Goal: Transaction & Acquisition: Purchase product/service

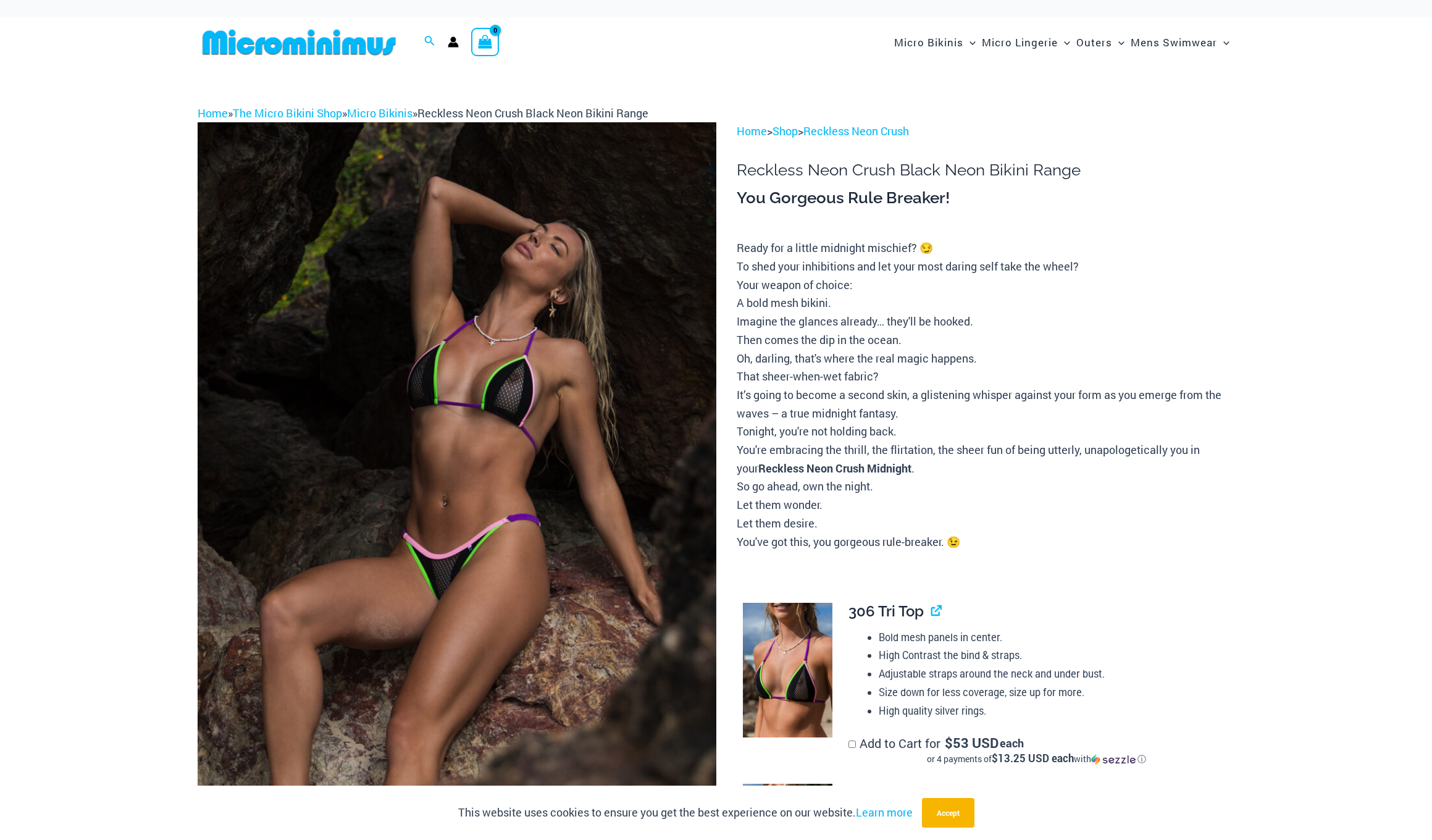
scroll to position [3, 1]
click at [515, 400] on img at bounding box center [457, 510] width 519 height 778
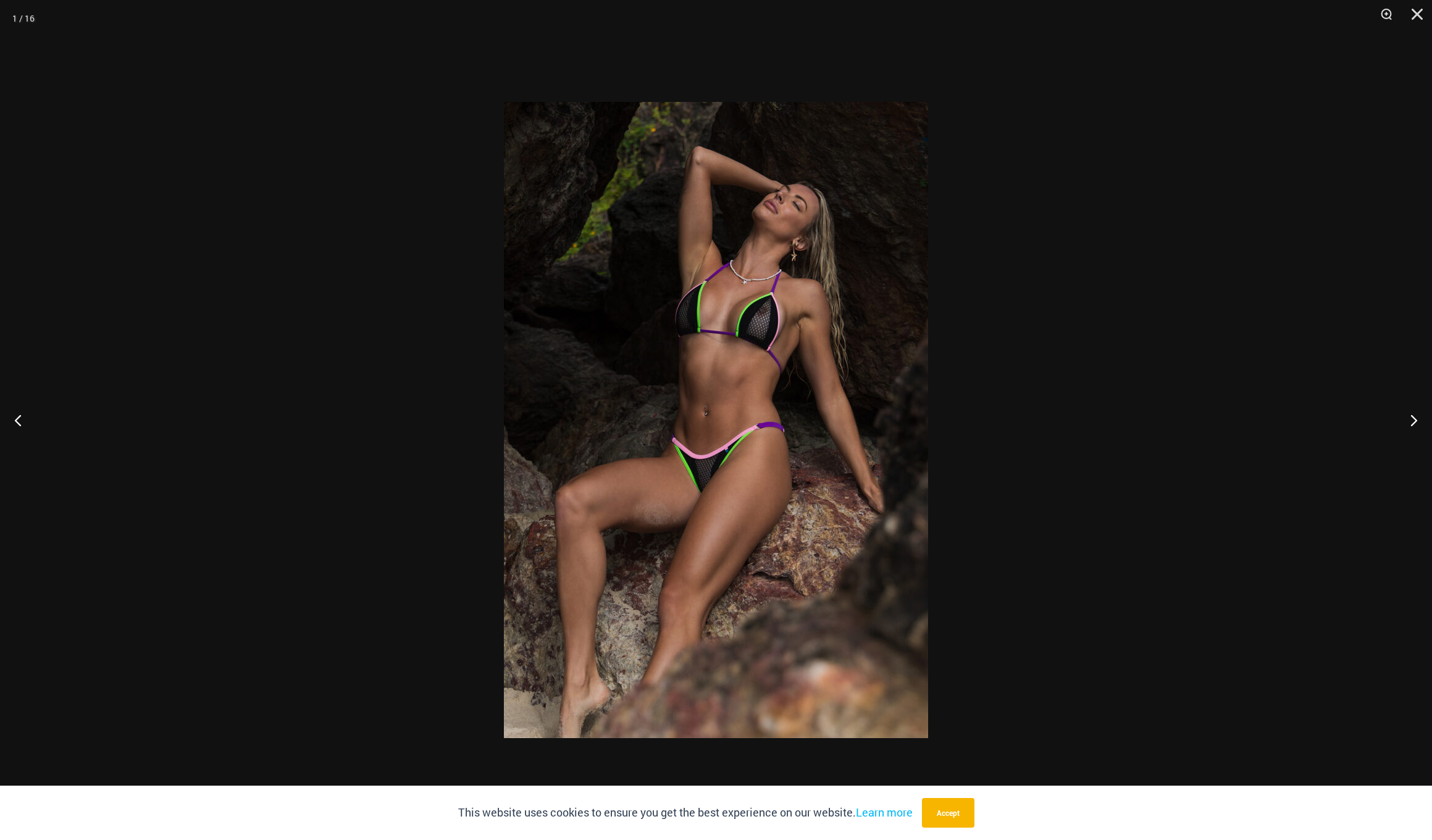
scroll to position [2, 0]
click at [1411, 421] on button "Next" at bounding box center [1410, 420] width 47 height 62
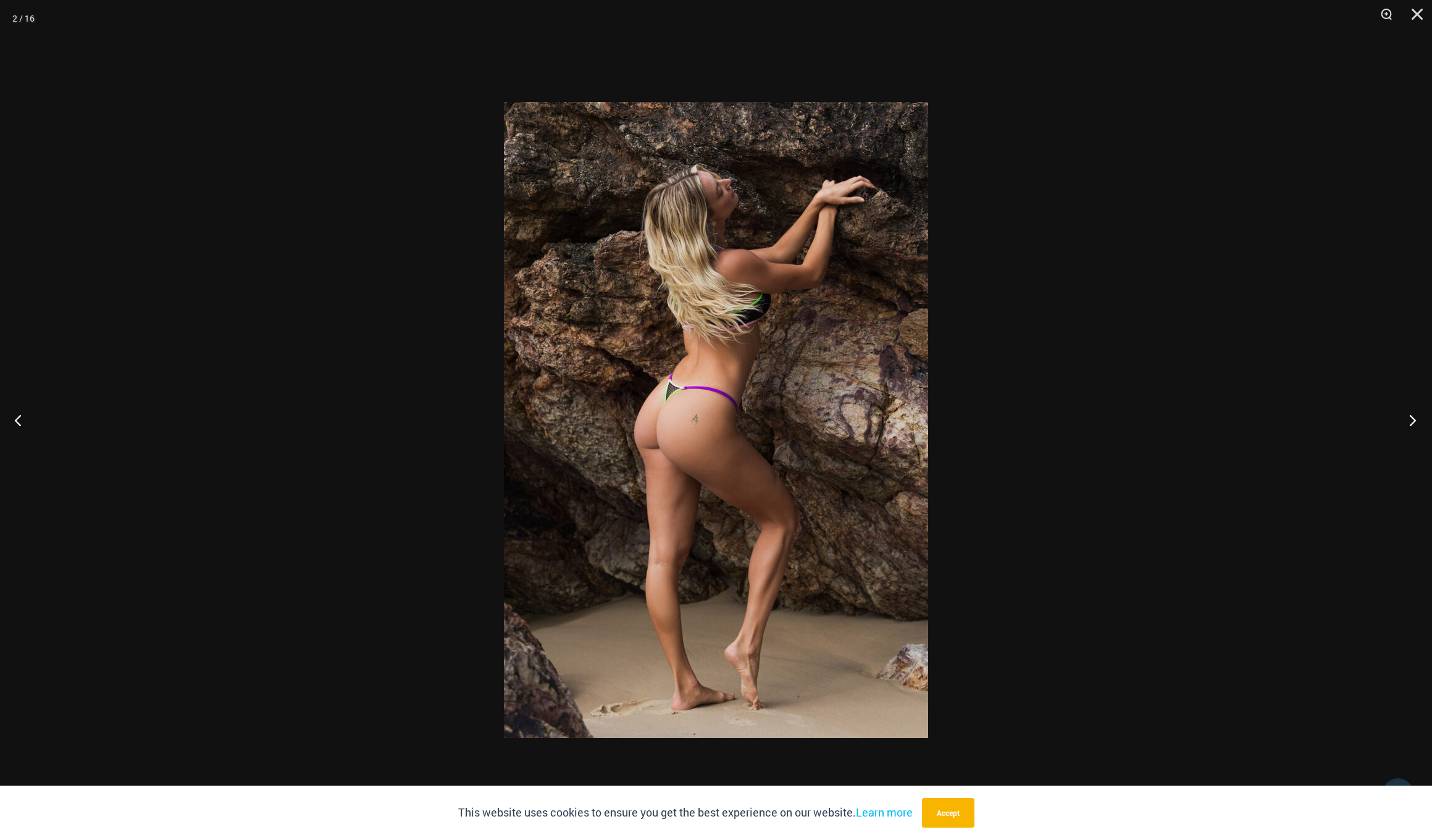
click at [1411, 421] on button "Next" at bounding box center [1410, 420] width 47 height 62
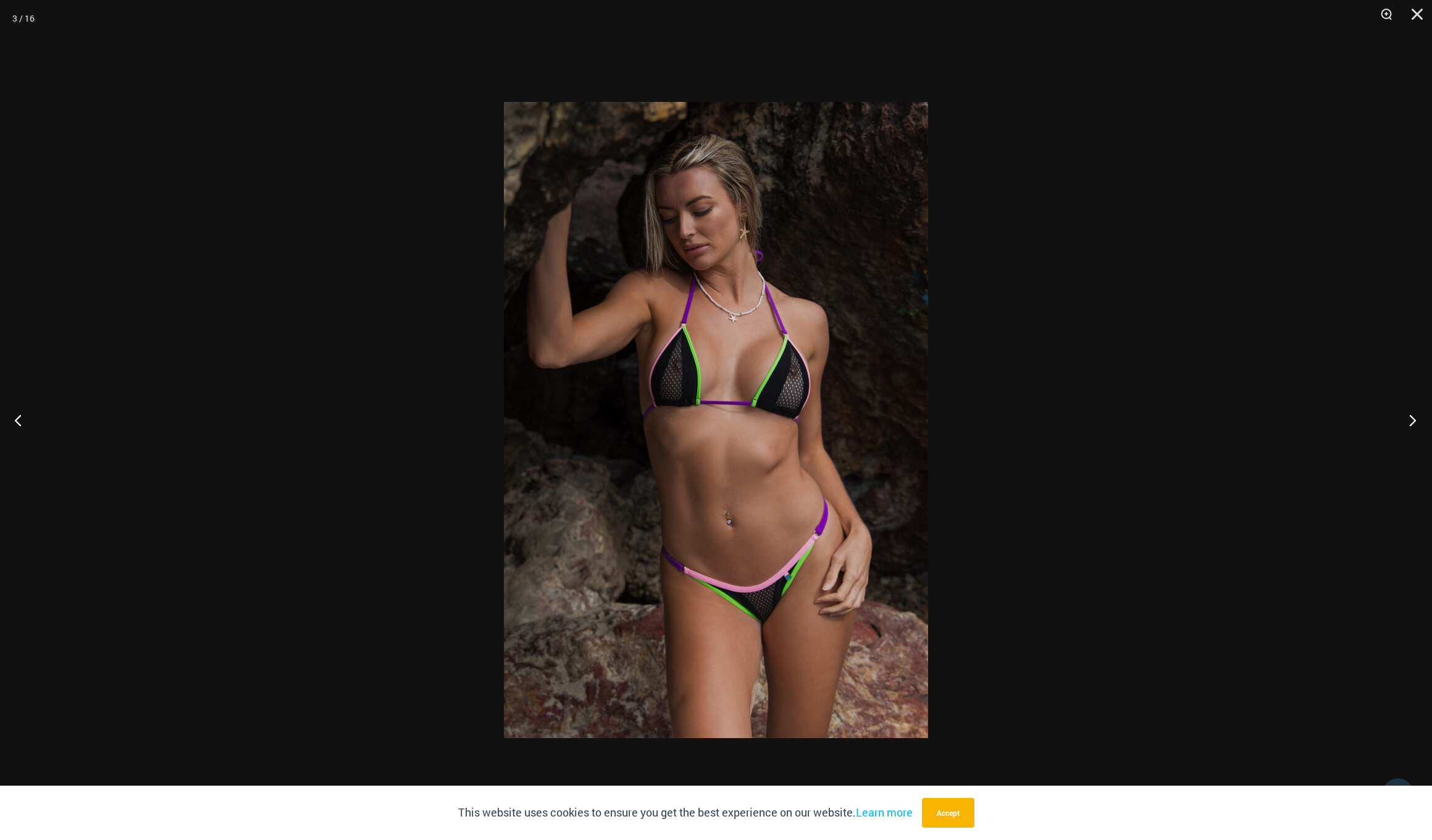
click at [1411, 421] on button "Next" at bounding box center [1410, 420] width 47 height 62
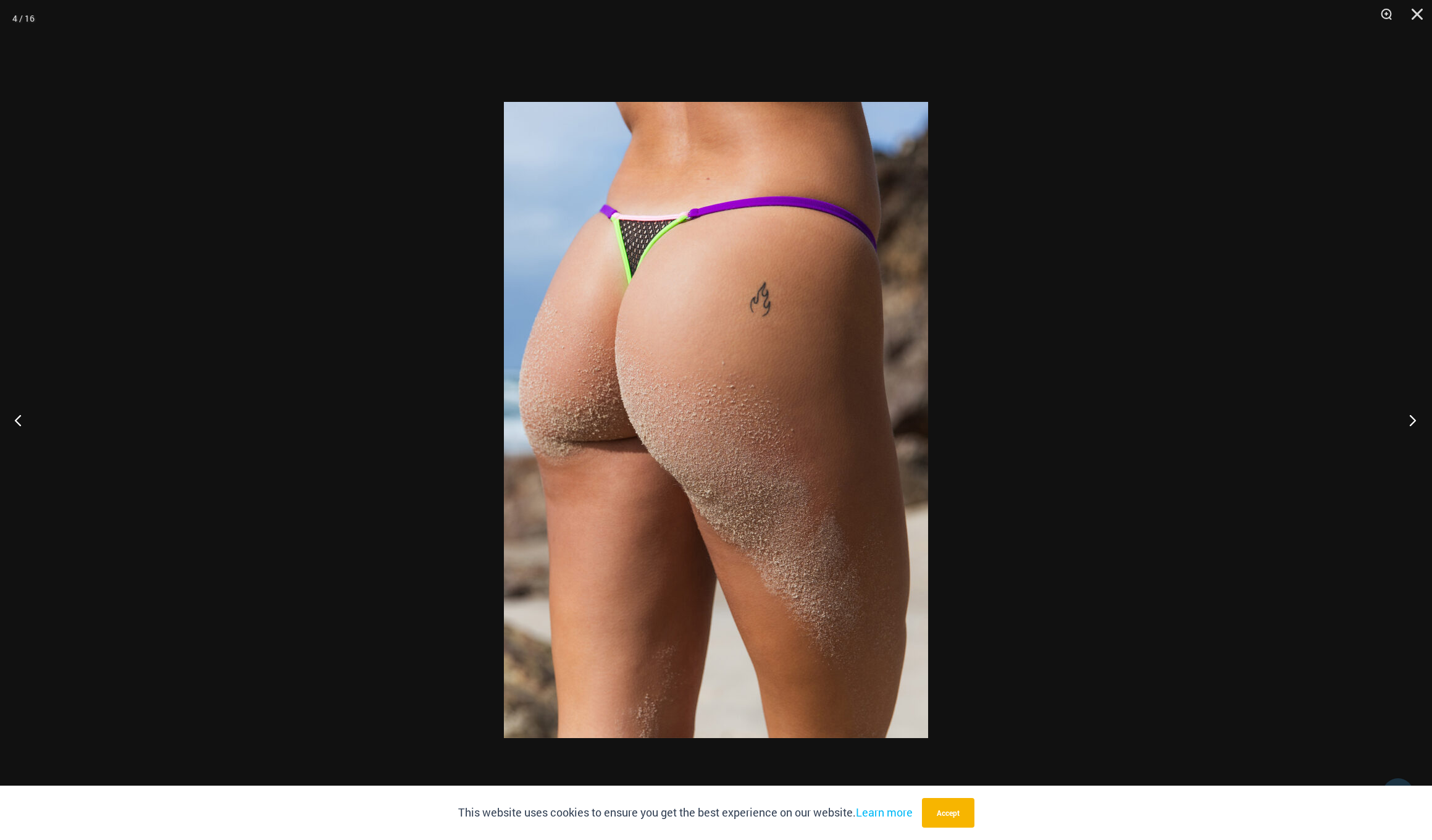
click at [1411, 421] on button "Next" at bounding box center [1410, 420] width 47 height 62
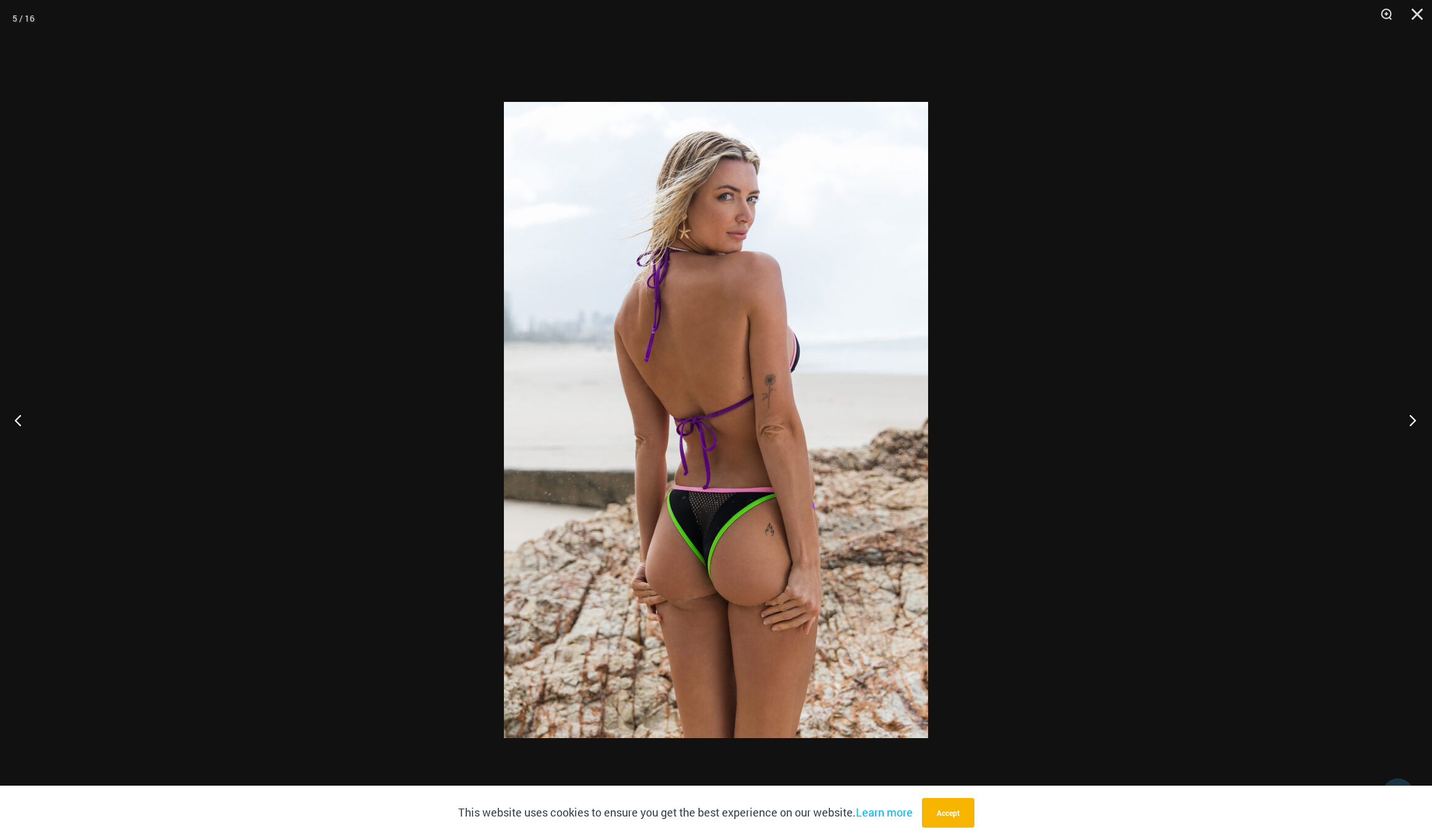
click at [1411, 421] on button "Next" at bounding box center [1410, 420] width 47 height 62
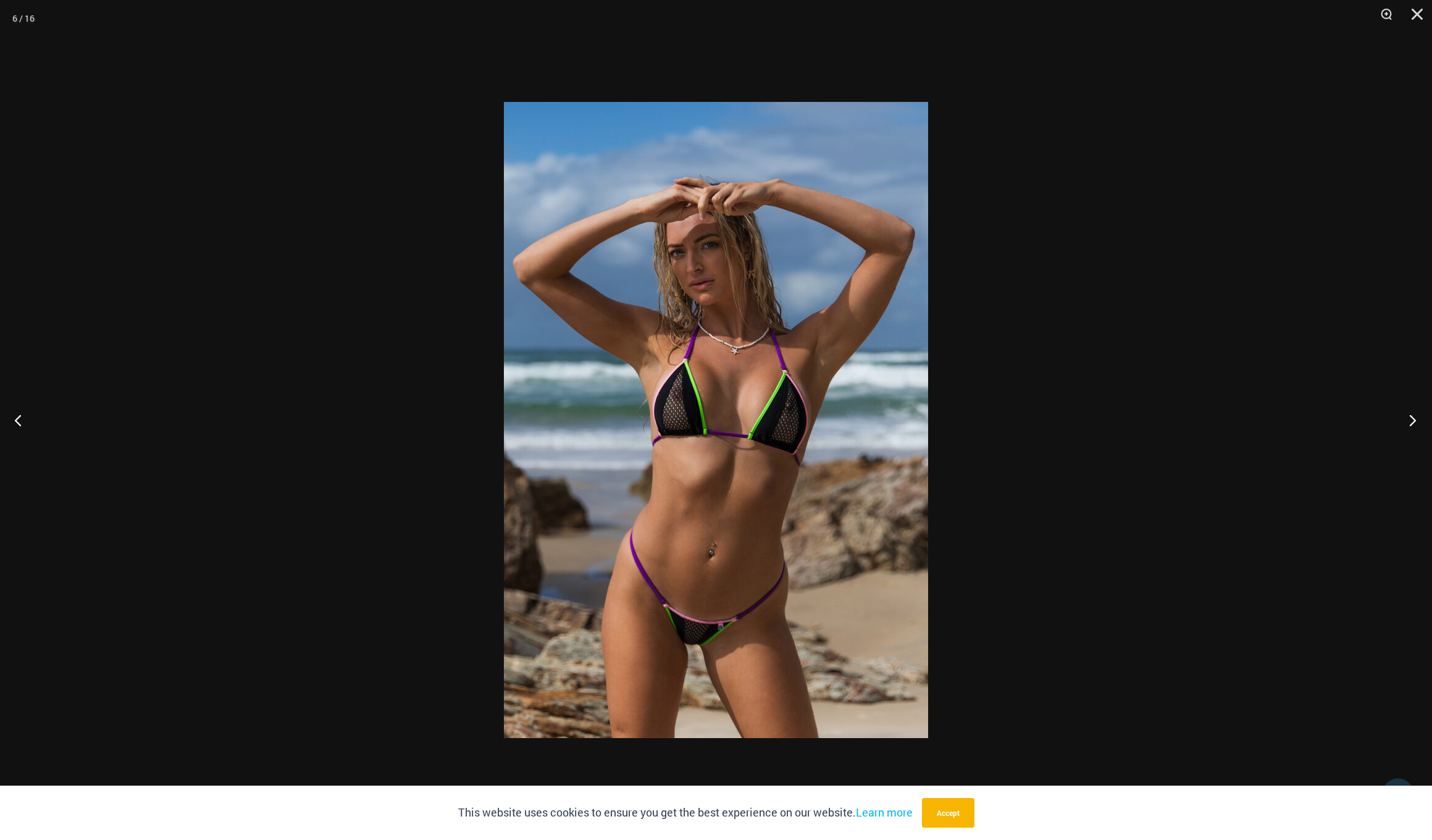
click at [1411, 421] on button "Next" at bounding box center [1410, 420] width 47 height 62
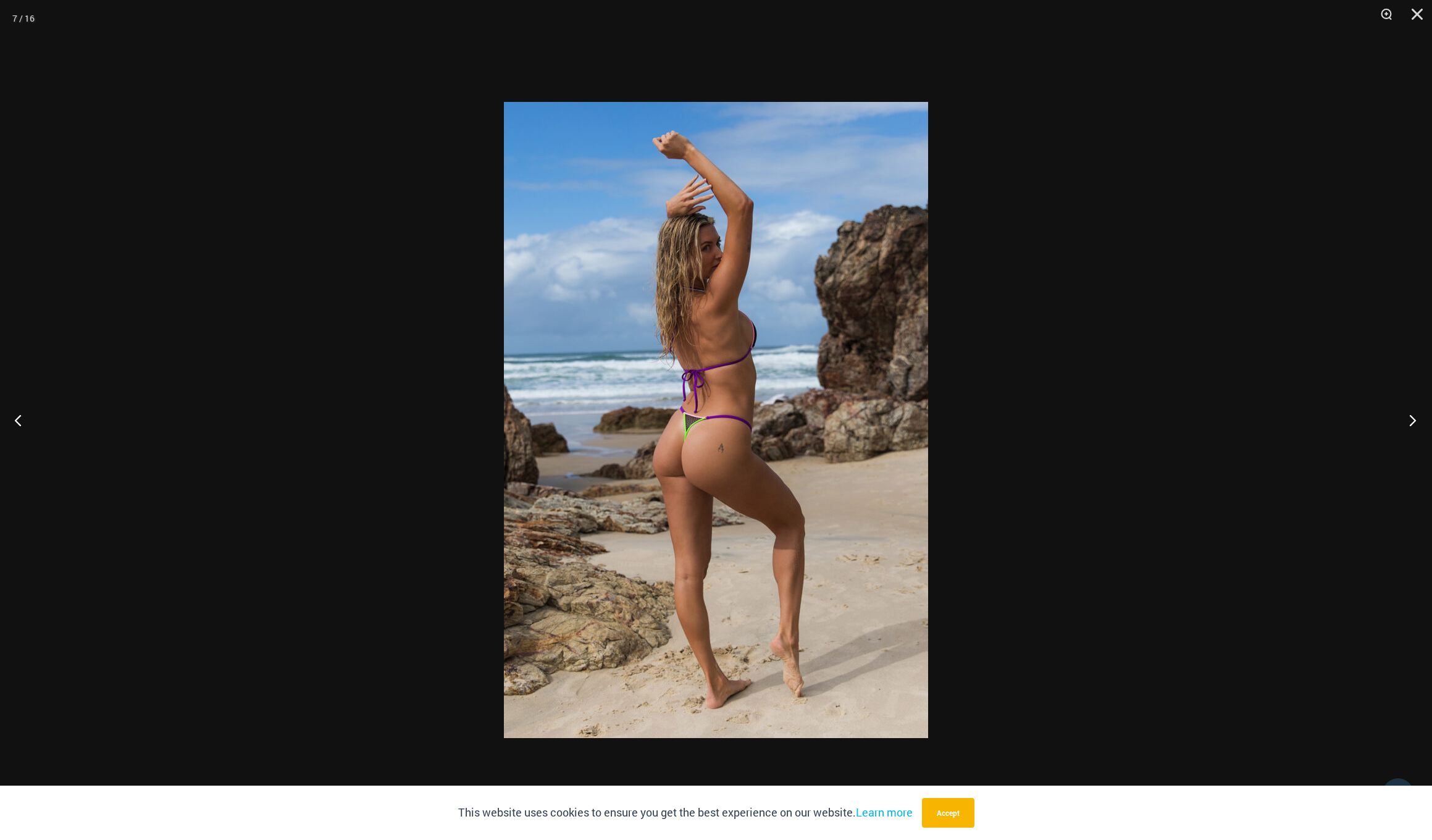
click at [1411, 421] on button "Next" at bounding box center [1410, 420] width 47 height 62
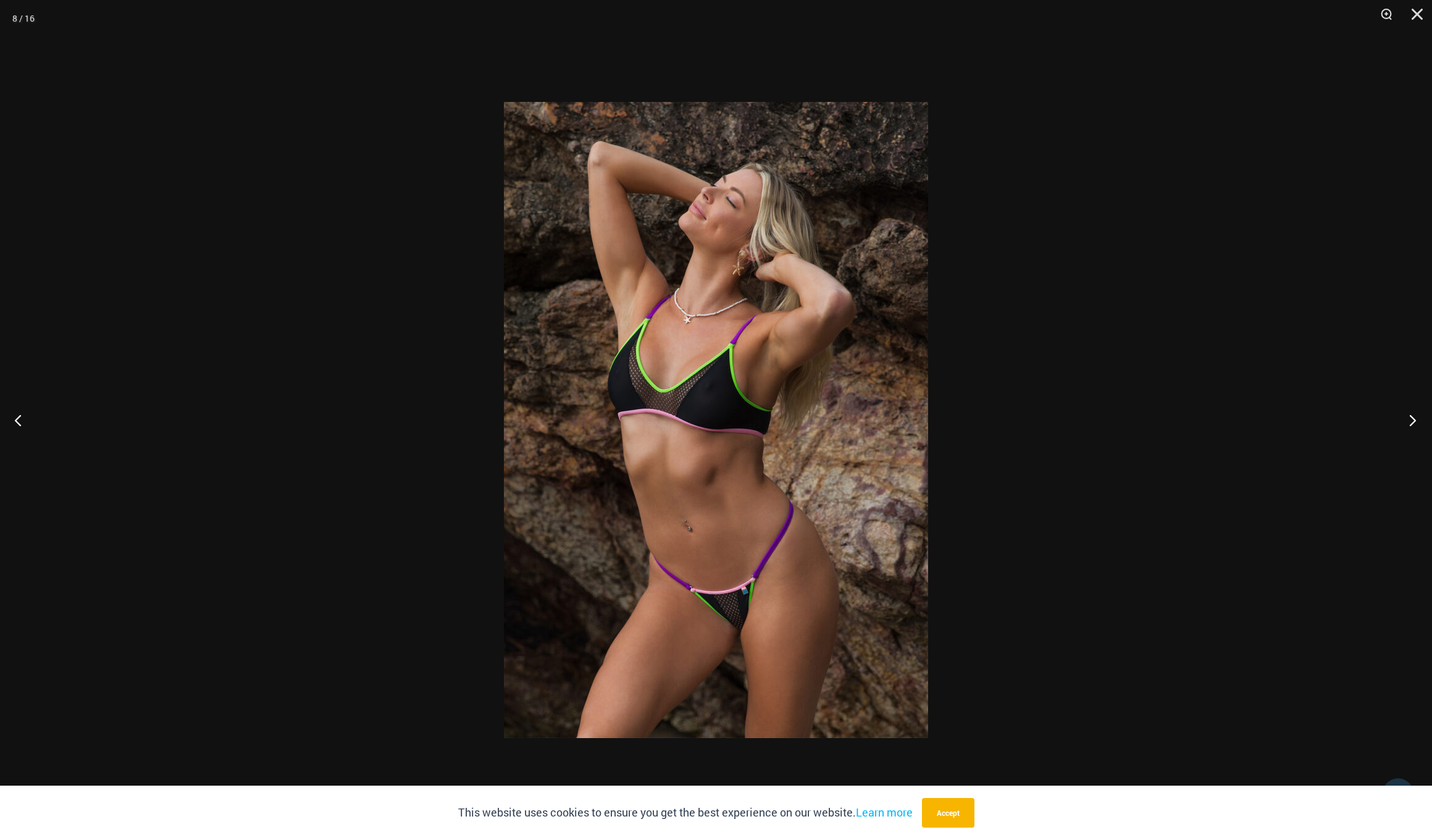
click at [1411, 421] on button "Next" at bounding box center [1410, 420] width 47 height 62
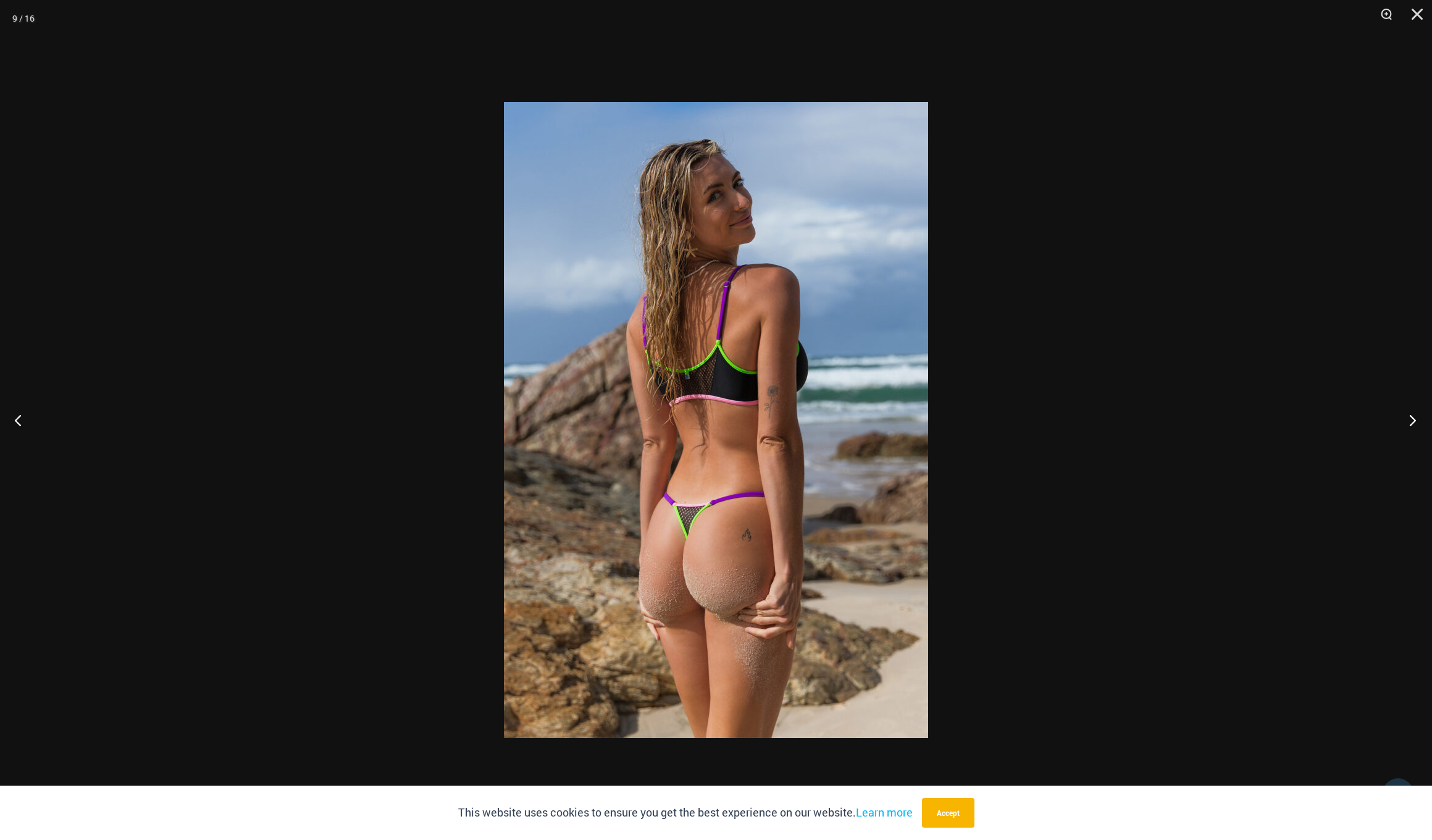
click at [1411, 421] on button "Next" at bounding box center [1410, 420] width 47 height 62
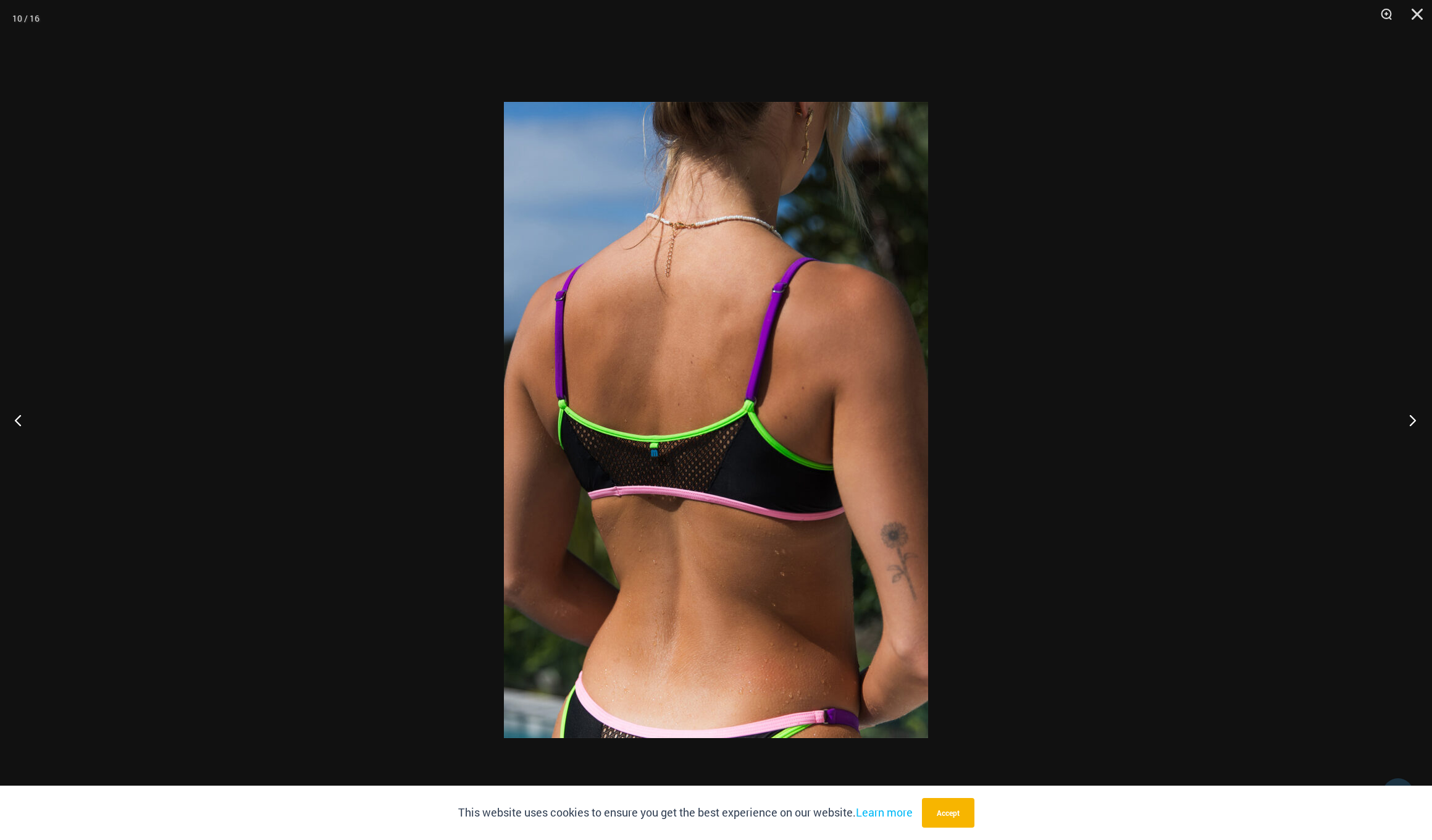
click at [1411, 421] on button "Next" at bounding box center [1410, 420] width 47 height 62
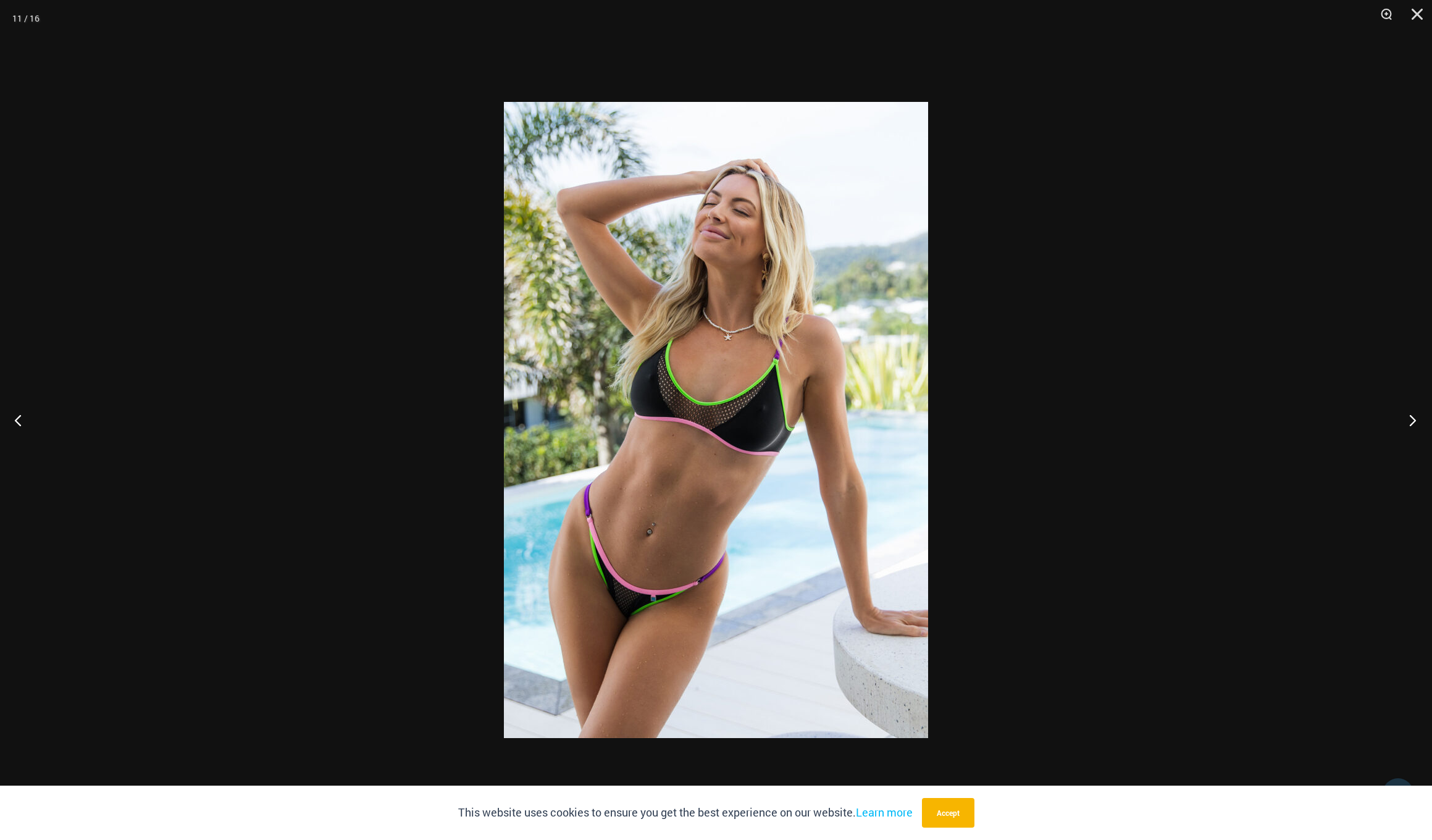
click at [1411, 421] on button "Next" at bounding box center [1410, 420] width 47 height 62
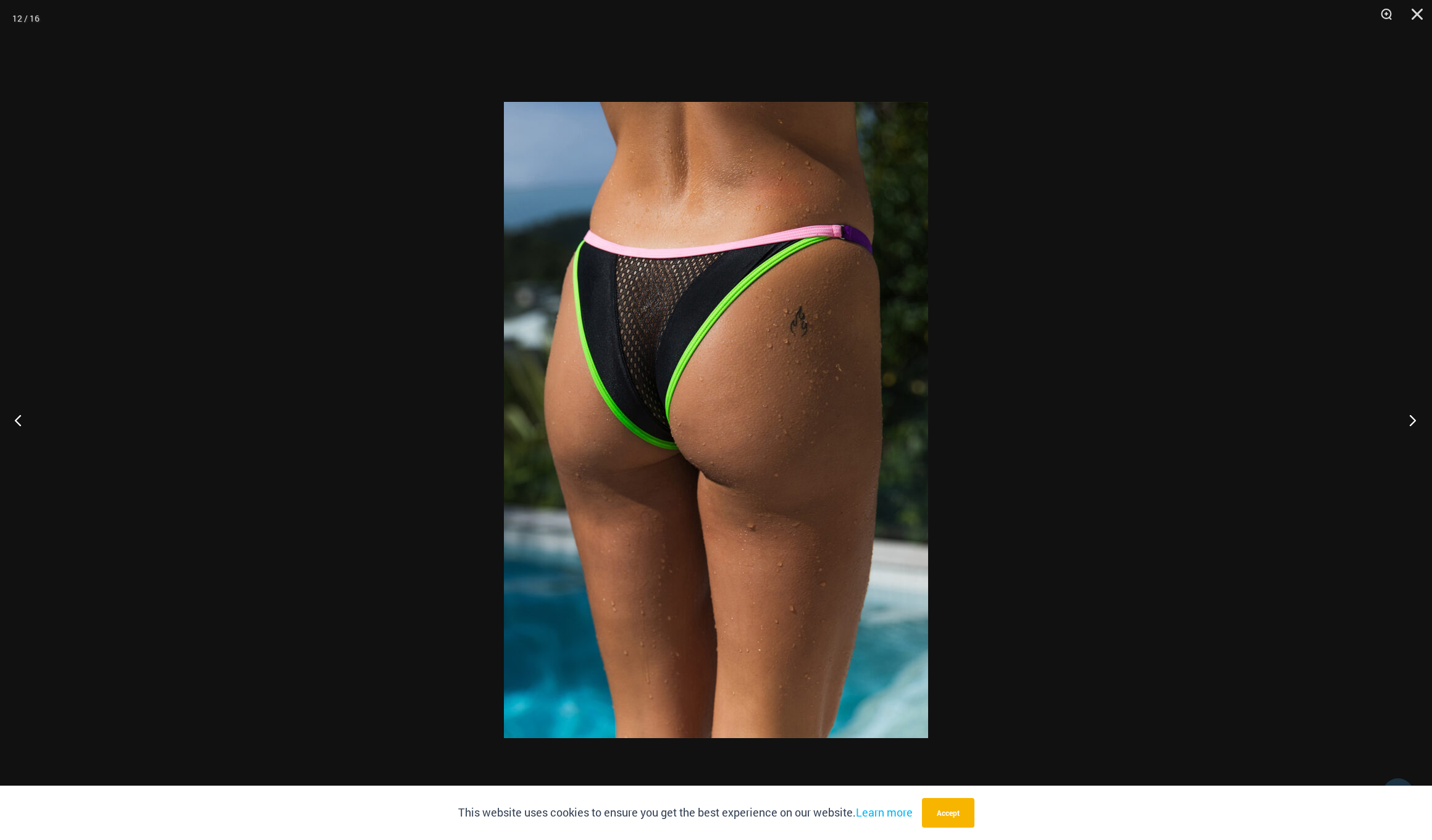
click at [1411, 421] on button "Next" at bounding box center [1410, 420] width 47 height 62
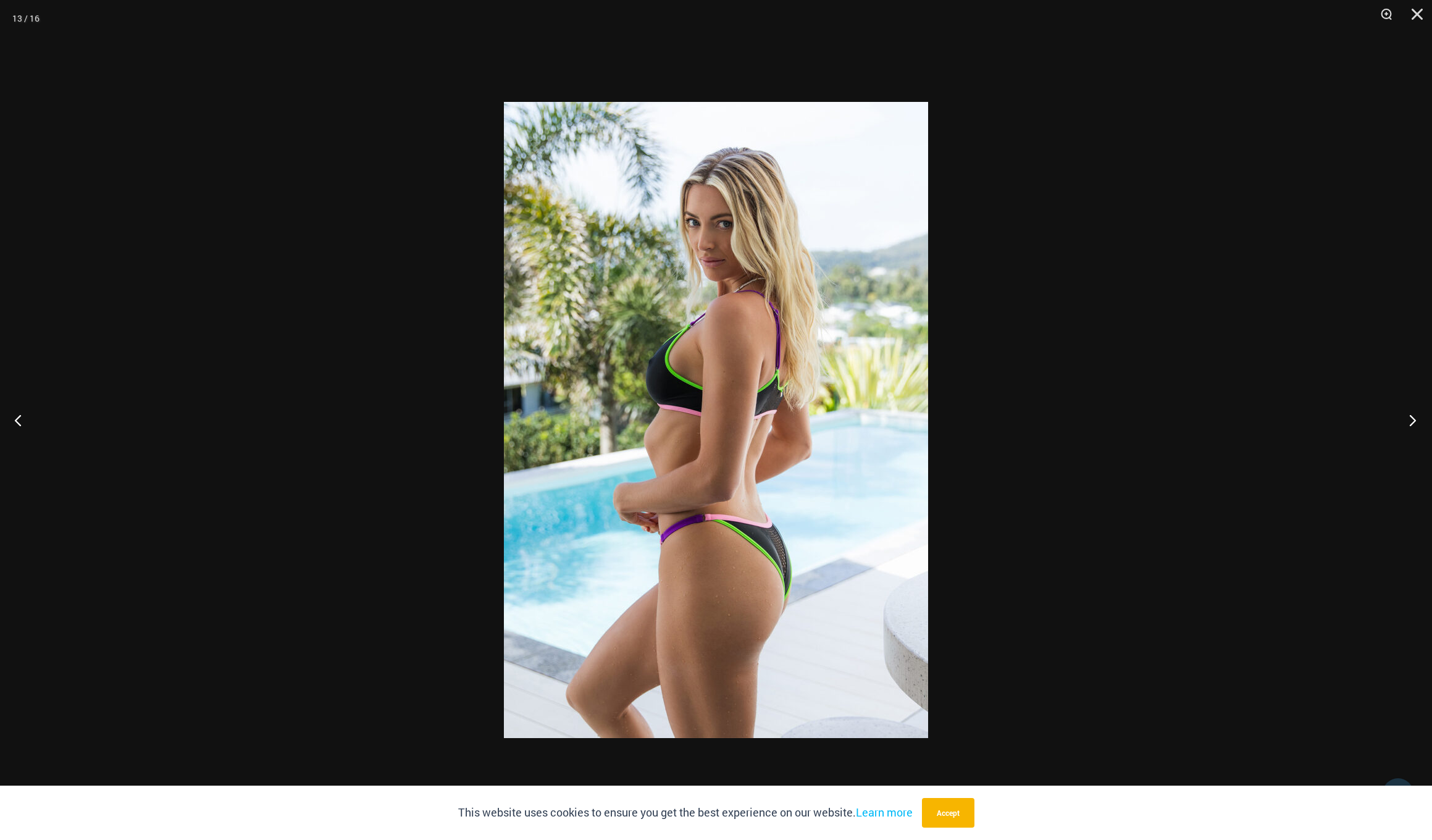
click at [1411, 421] on button "Next" at bounding box center [1410, 420] width 47 height 62
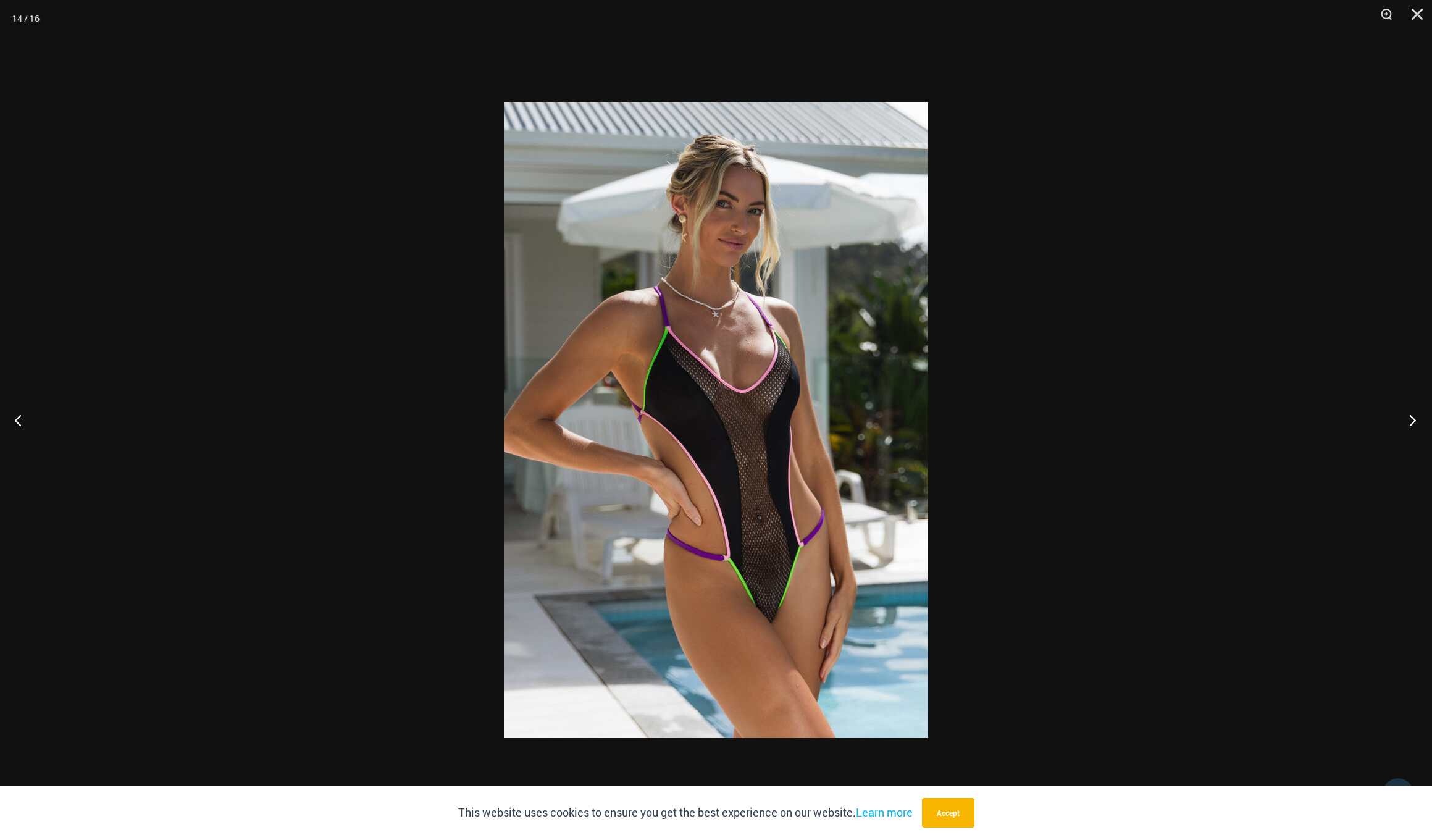
click at [1411, 421] on button "Next" at bounding box center [1410, 420] width 47 height 62
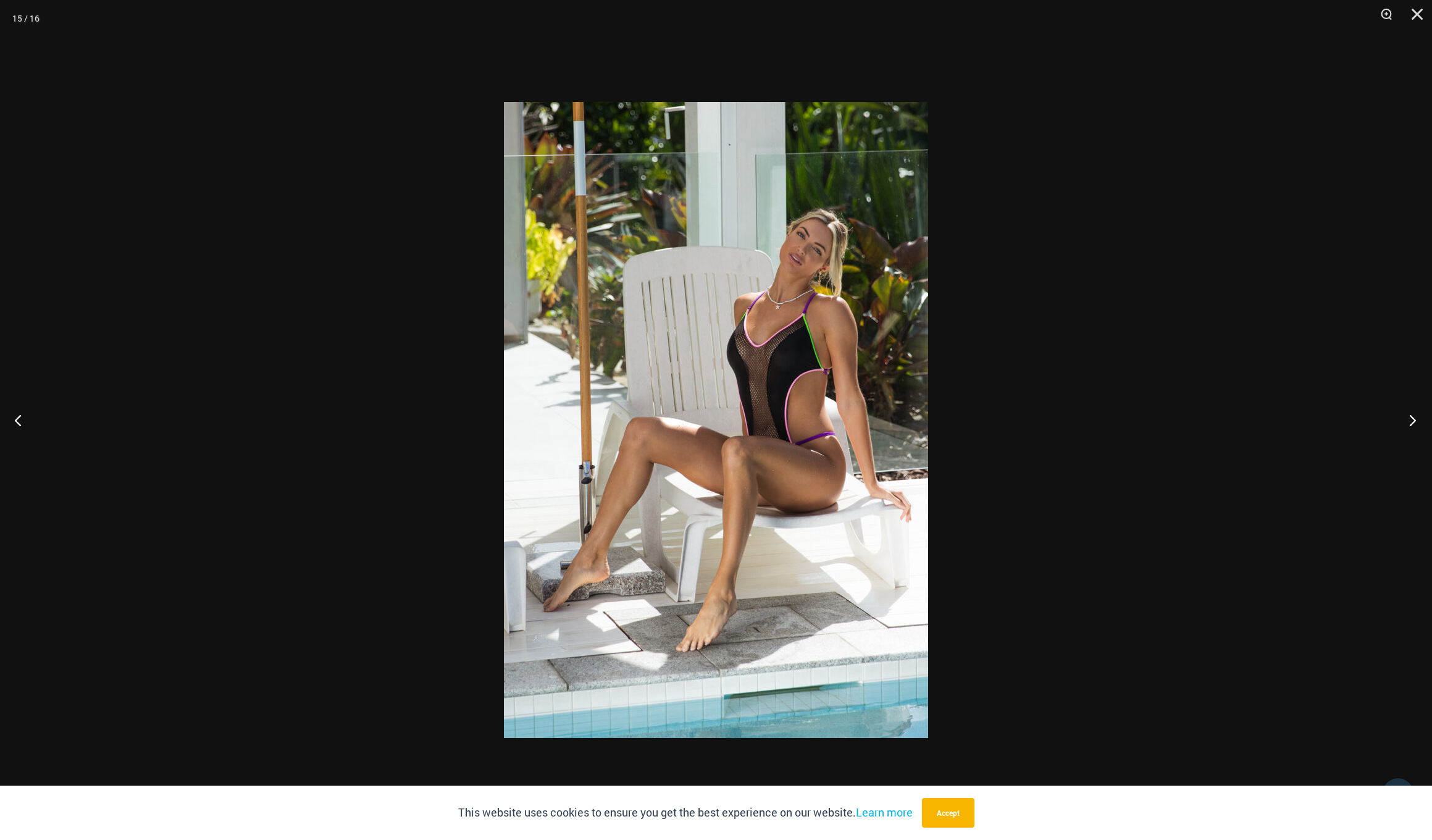
click at [1411, 421] on button "Next" at bounding box center [1410, 420] width 47 height 62
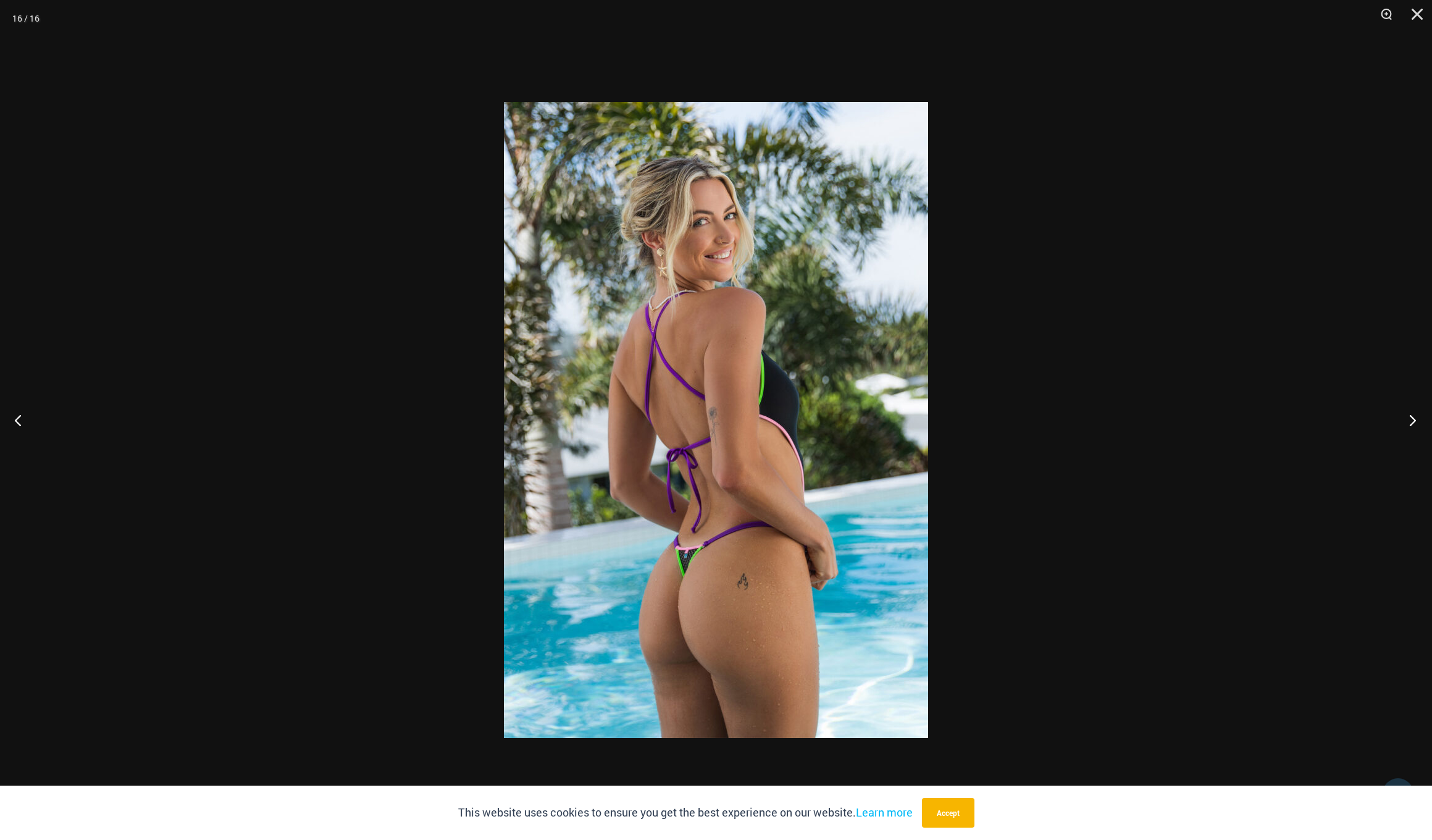
click at [1411, 421] on button "Next" at bounding box center [1410, 420] width 47 height 62
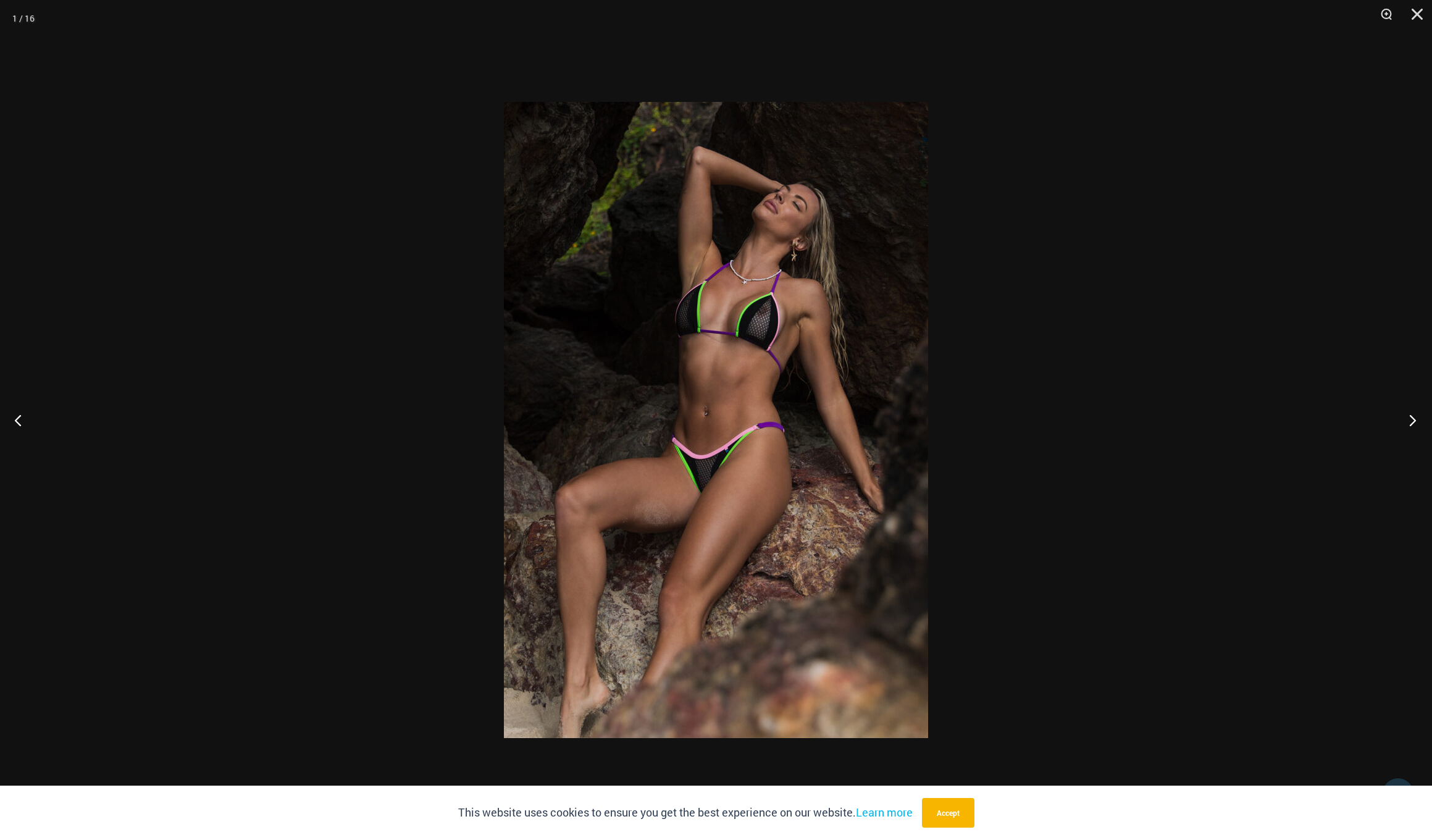
click at [1411, 421] on button "Next" at bounding box center [1410, 420] width 47 height 62
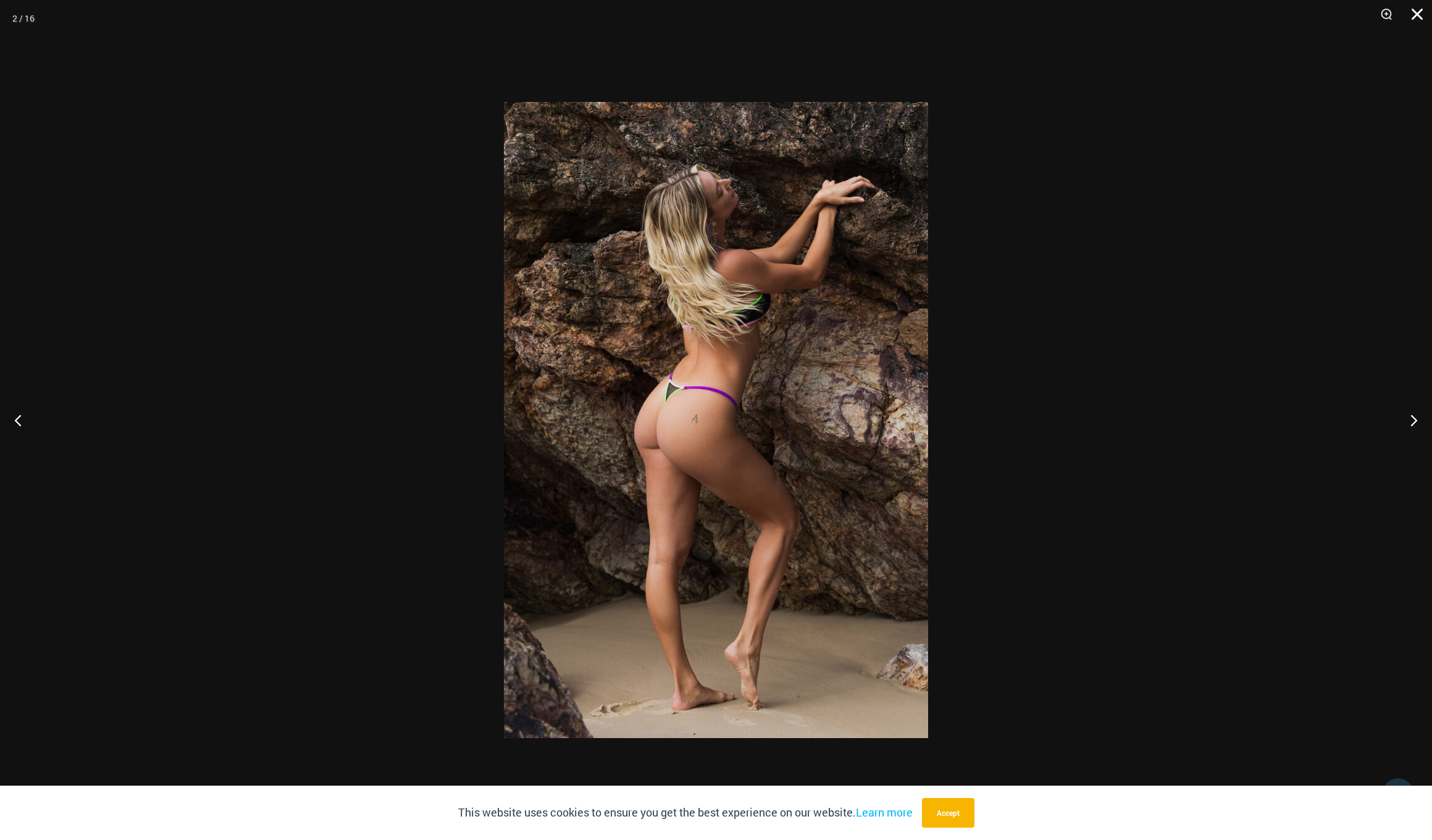
click at [1420, 15] on button "Close" at bounding box center [1414, 18] width 31 height 37
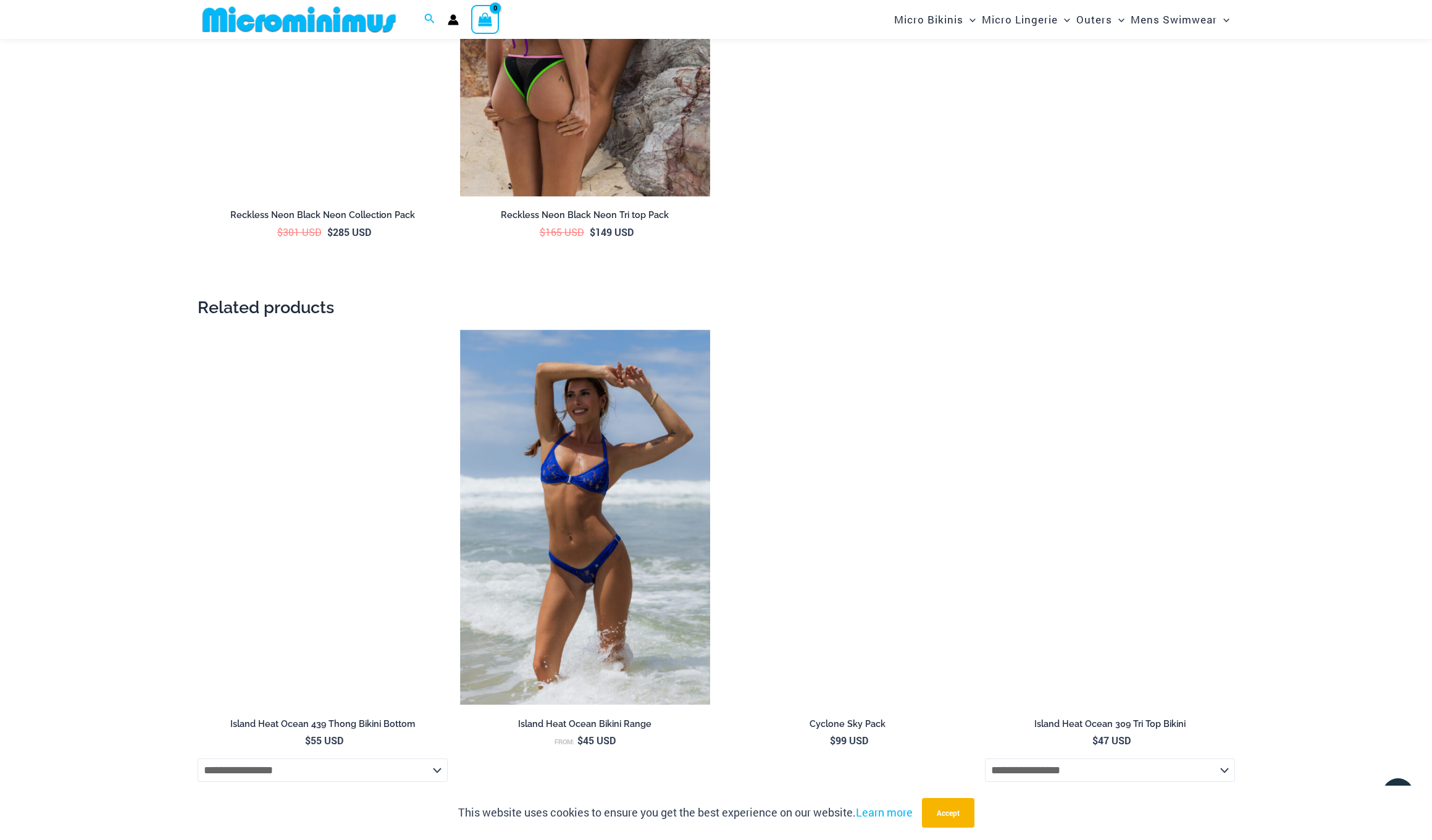
scroll to position [2419, 0]
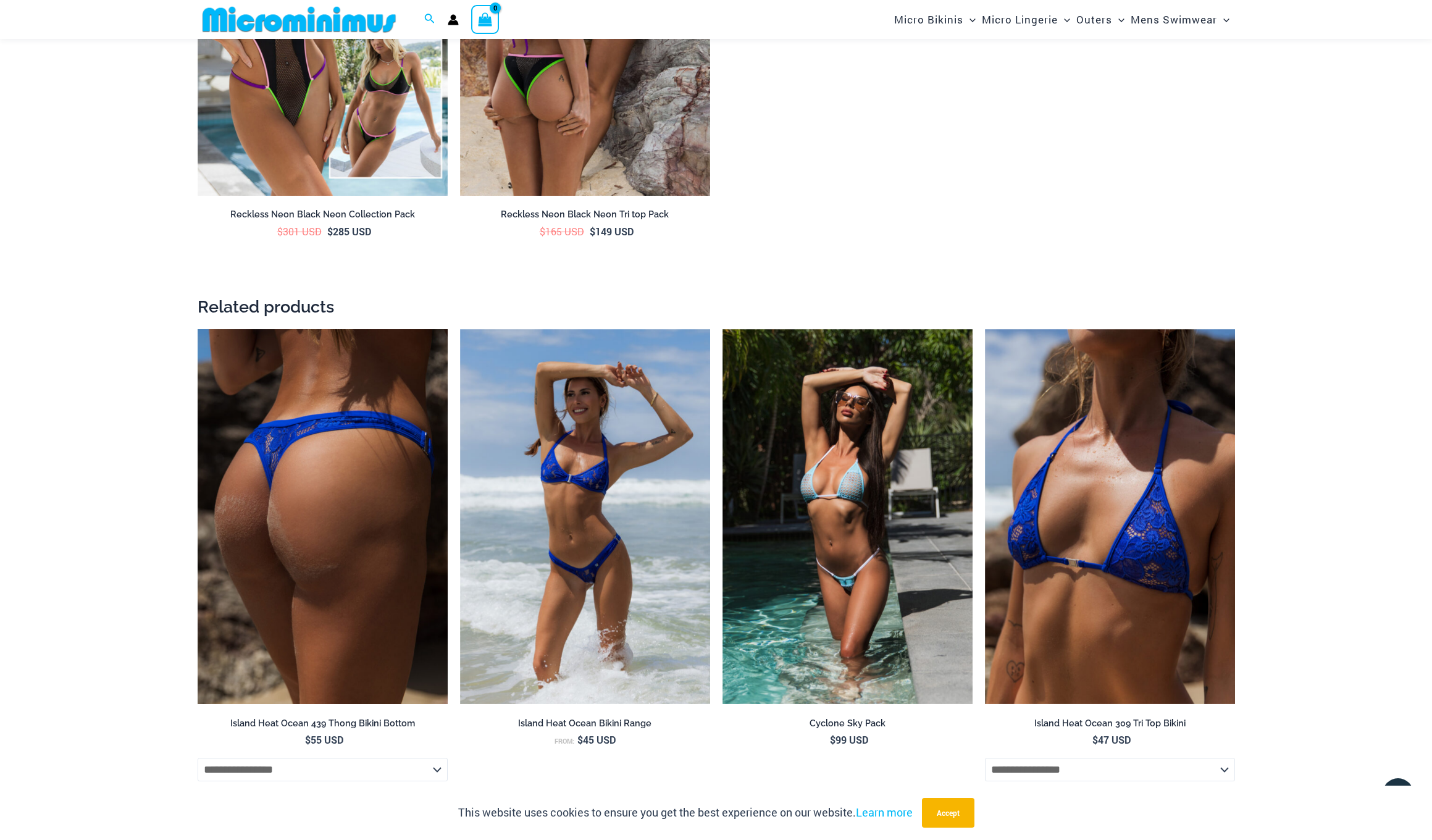
click at [316, 512] on img at bounding box center [323, 517] width 250 height 376
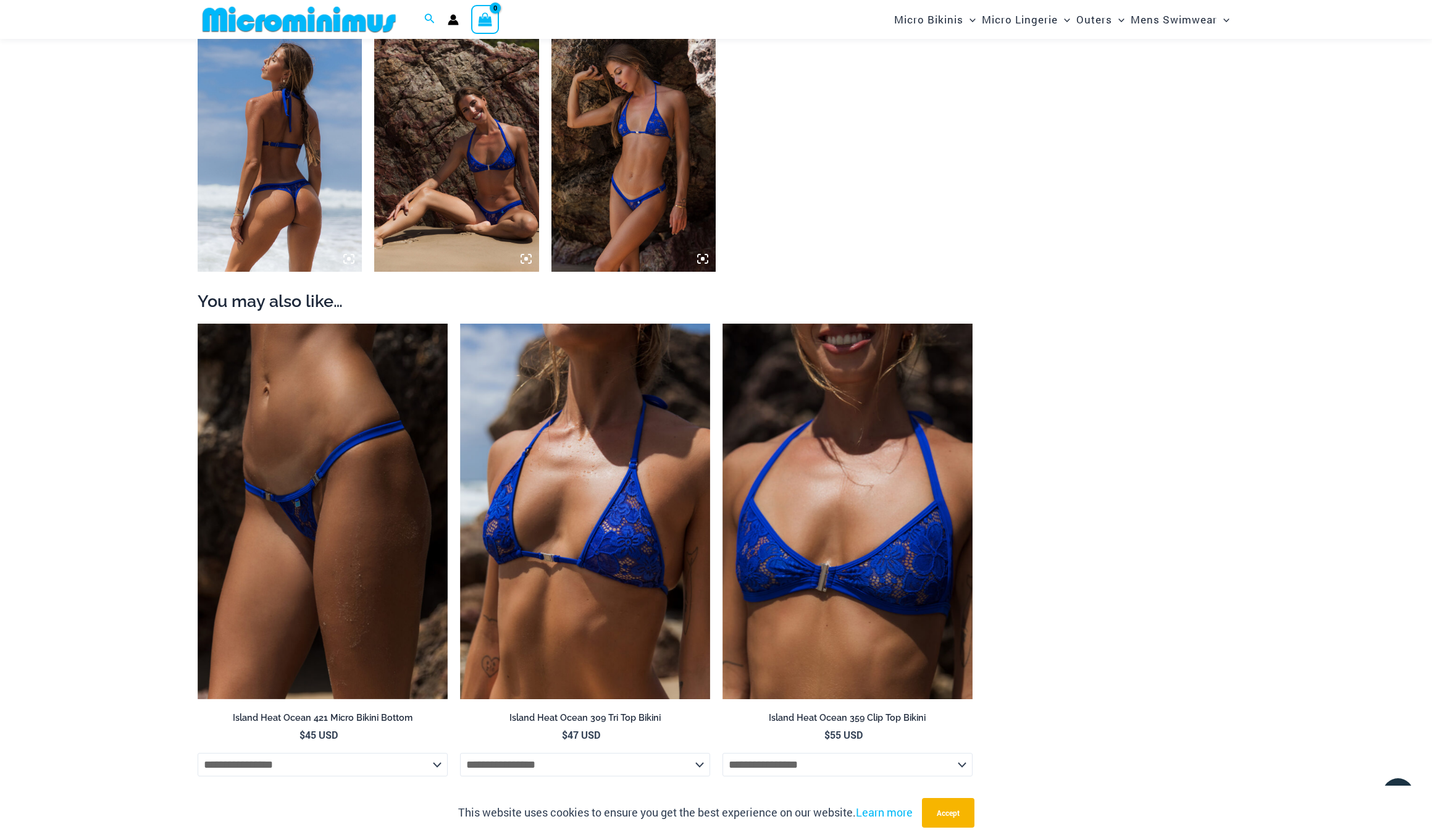
scroll to position [1142, 0]
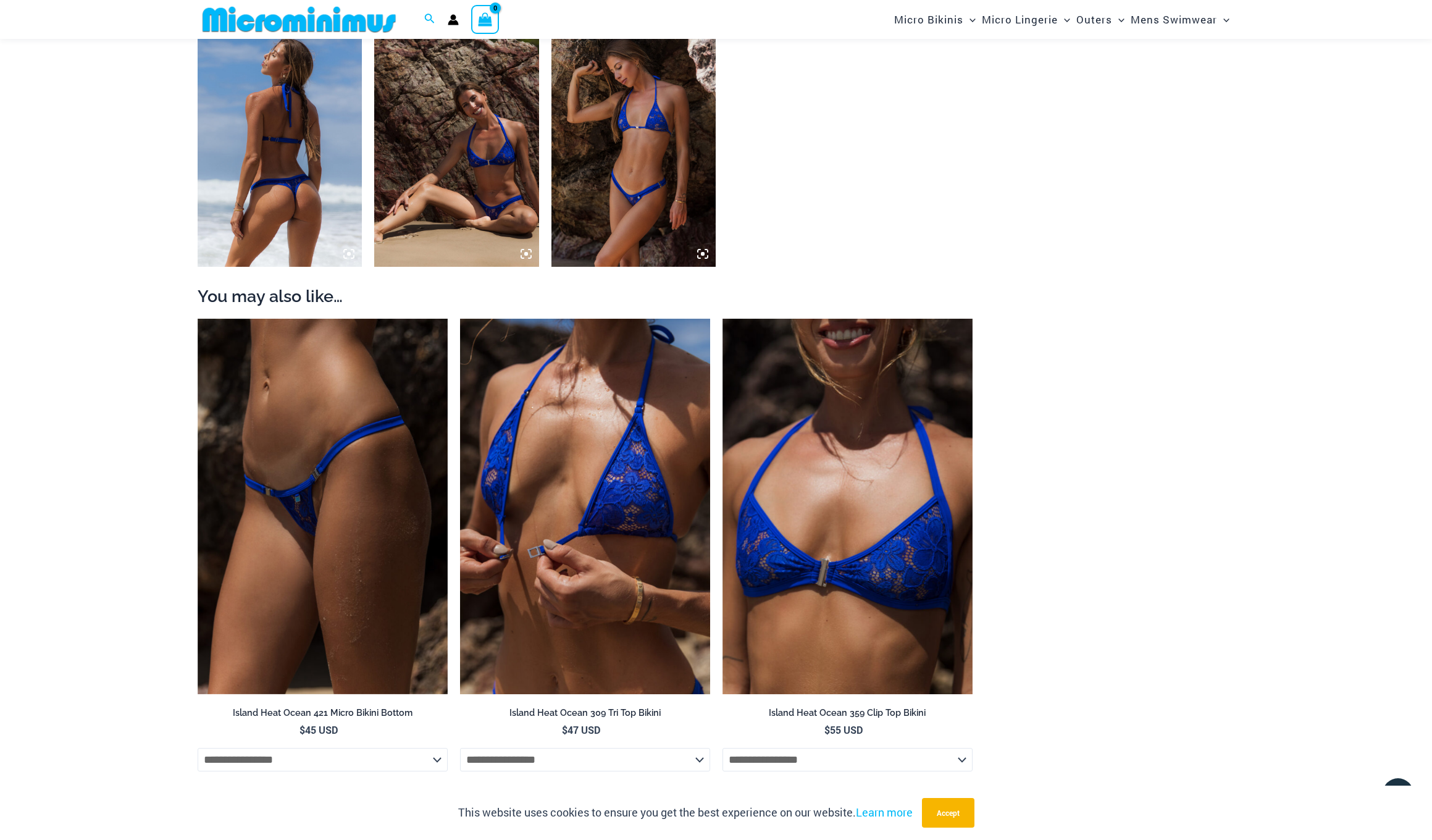
click at [593, 507] on img at bounding box center [585, 507] width 250 height 376
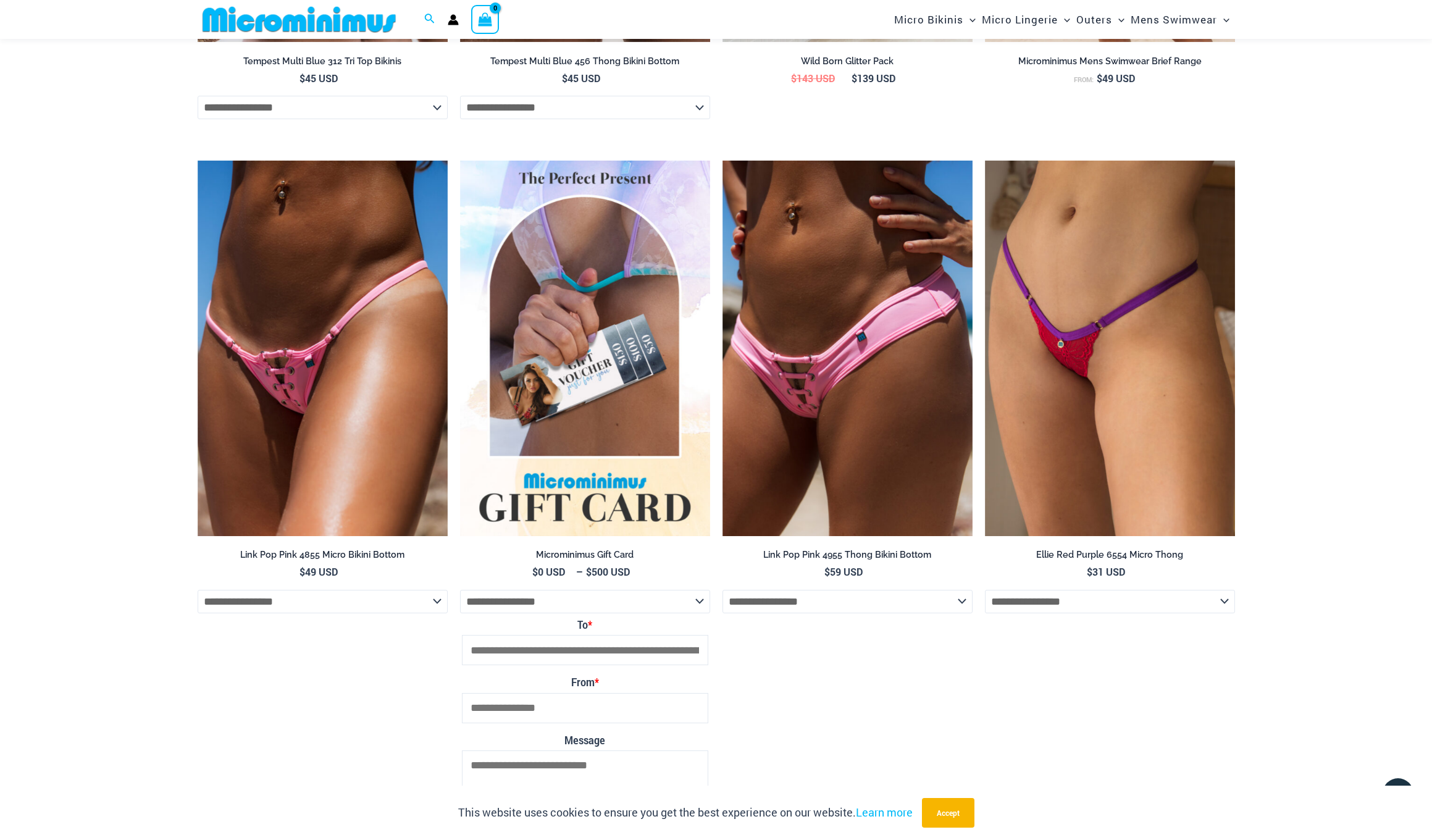
scroll to position [4323, 0]
